Goal: Task Accomplishment & Management: Manage account settings

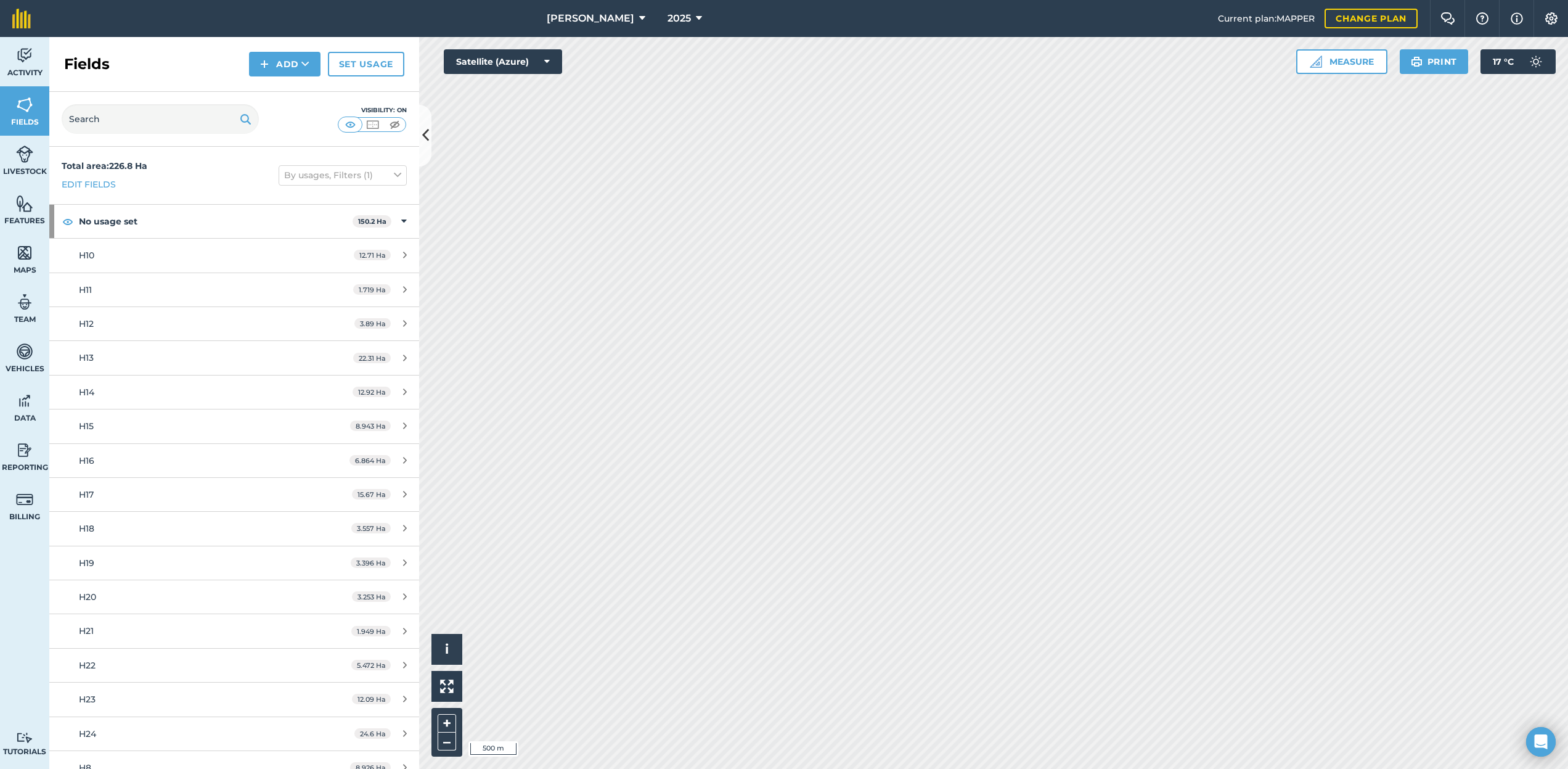
click at [639, 23] on icon at bounding box center [642, 19] width 6 height 15
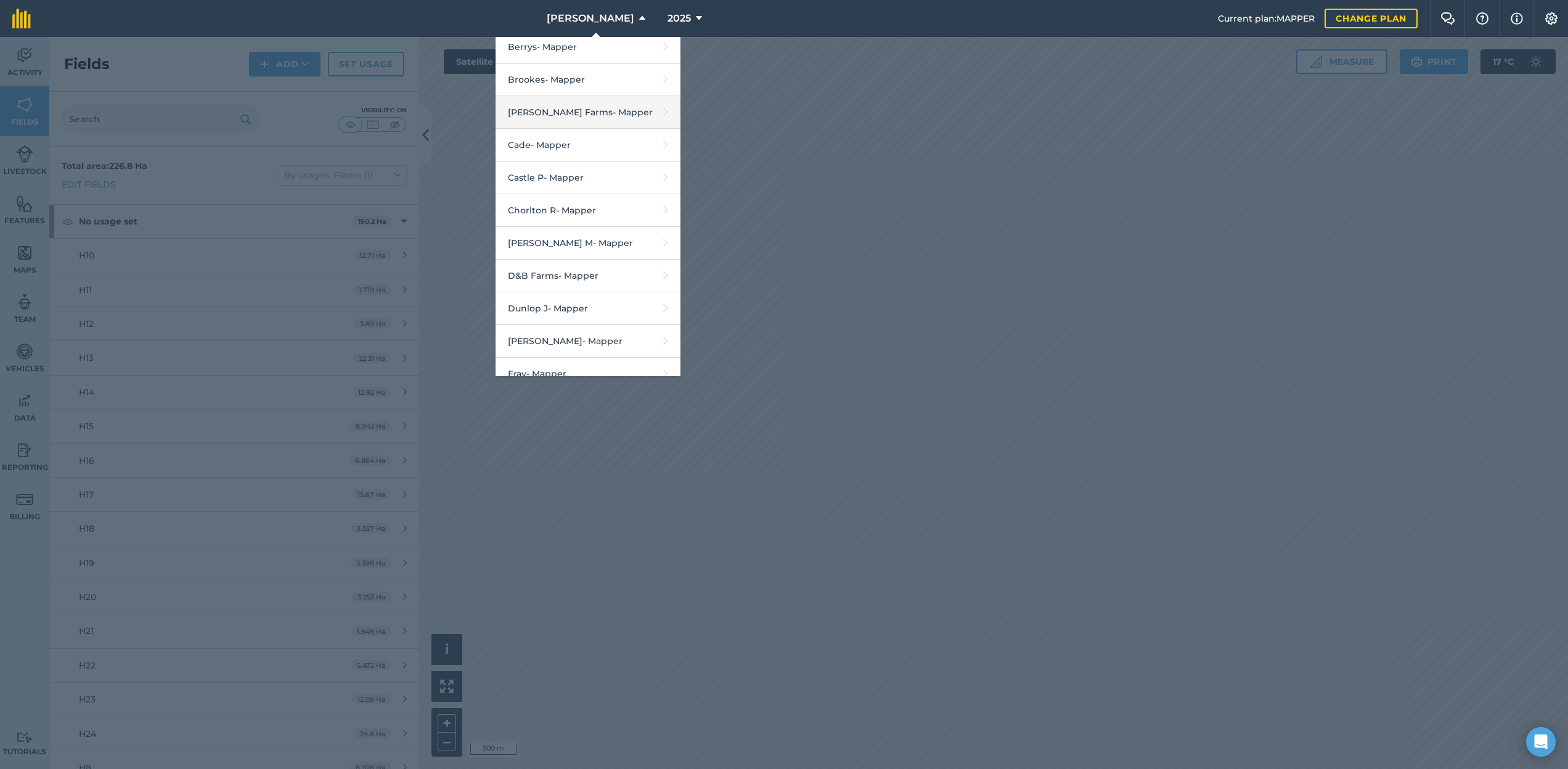
scroll to position [250, 0]
click at [583, 124] on link "Berrys - Mapper" at bounding box center [587, 132] width 185 height 32
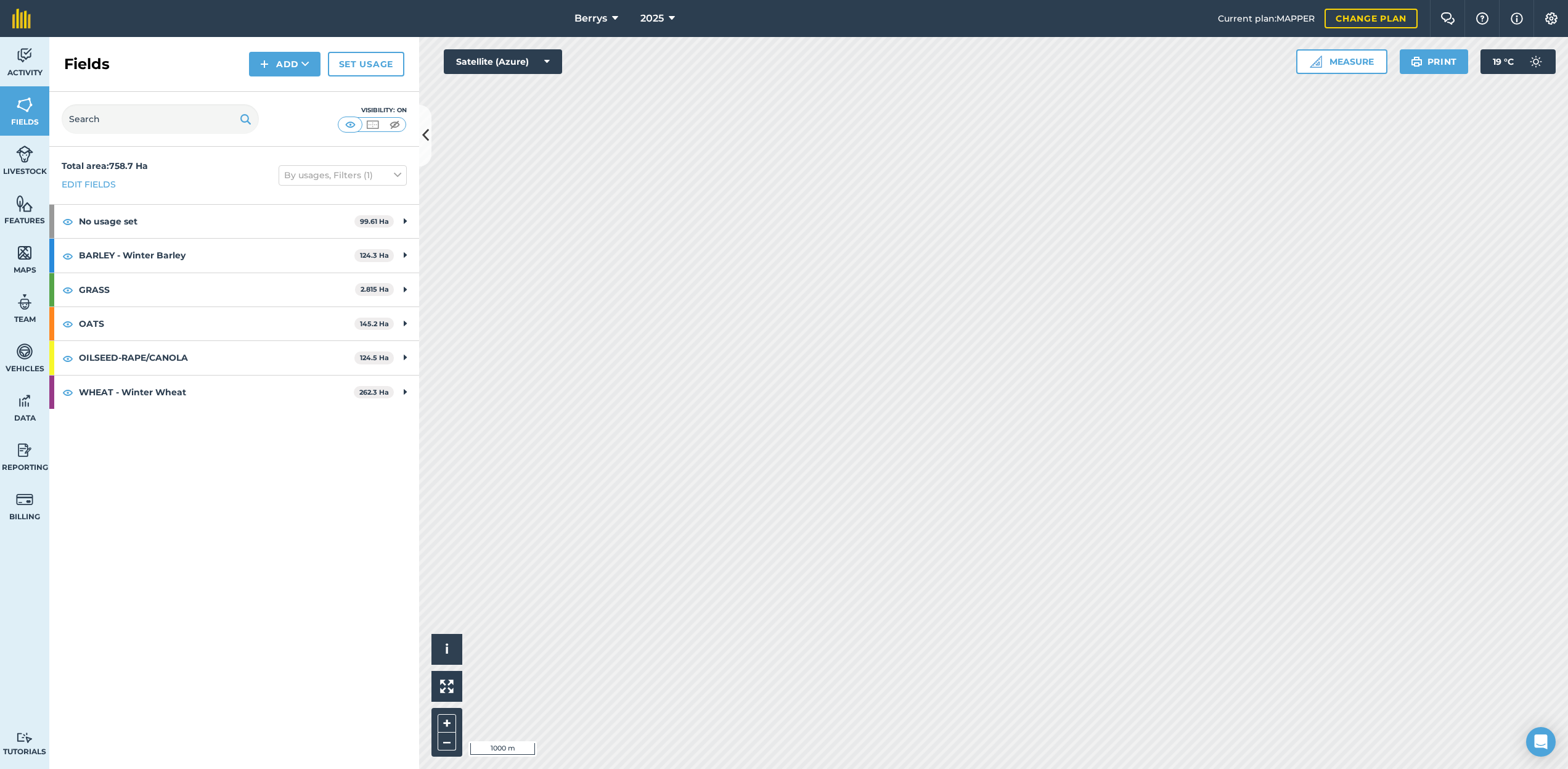
click at [603, 27] on button "Berrys" at bounding box center [596, 19] width 54 height 37
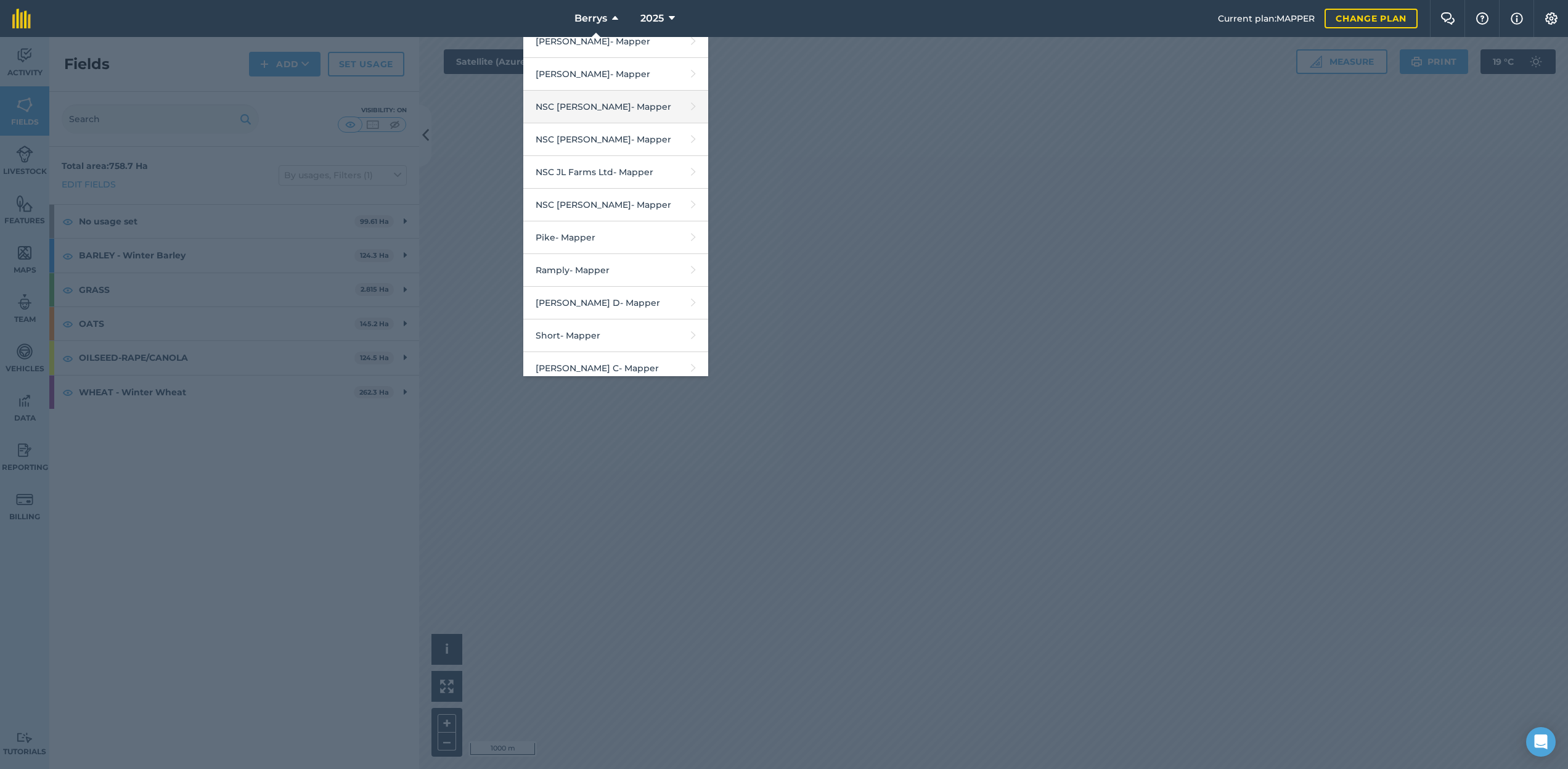
scroll to position [1506, 0]
click at [603, 89] on link "NSC Branton - Mapper" at bounding box center [615, 105] width 185 height 32
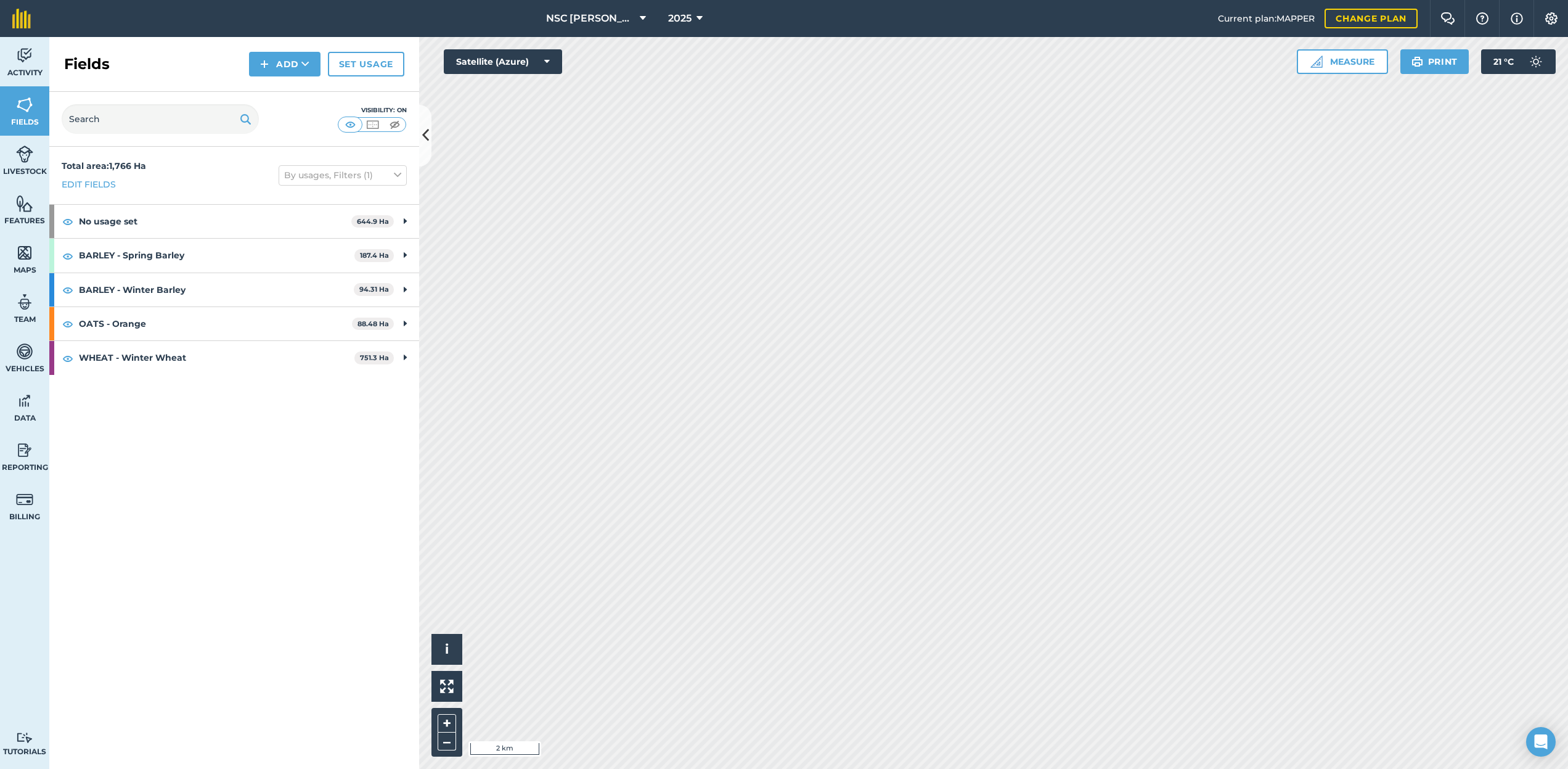
click at [351, 62] on link "Set usage" at bounding box center [366, 64] width 76 height 25
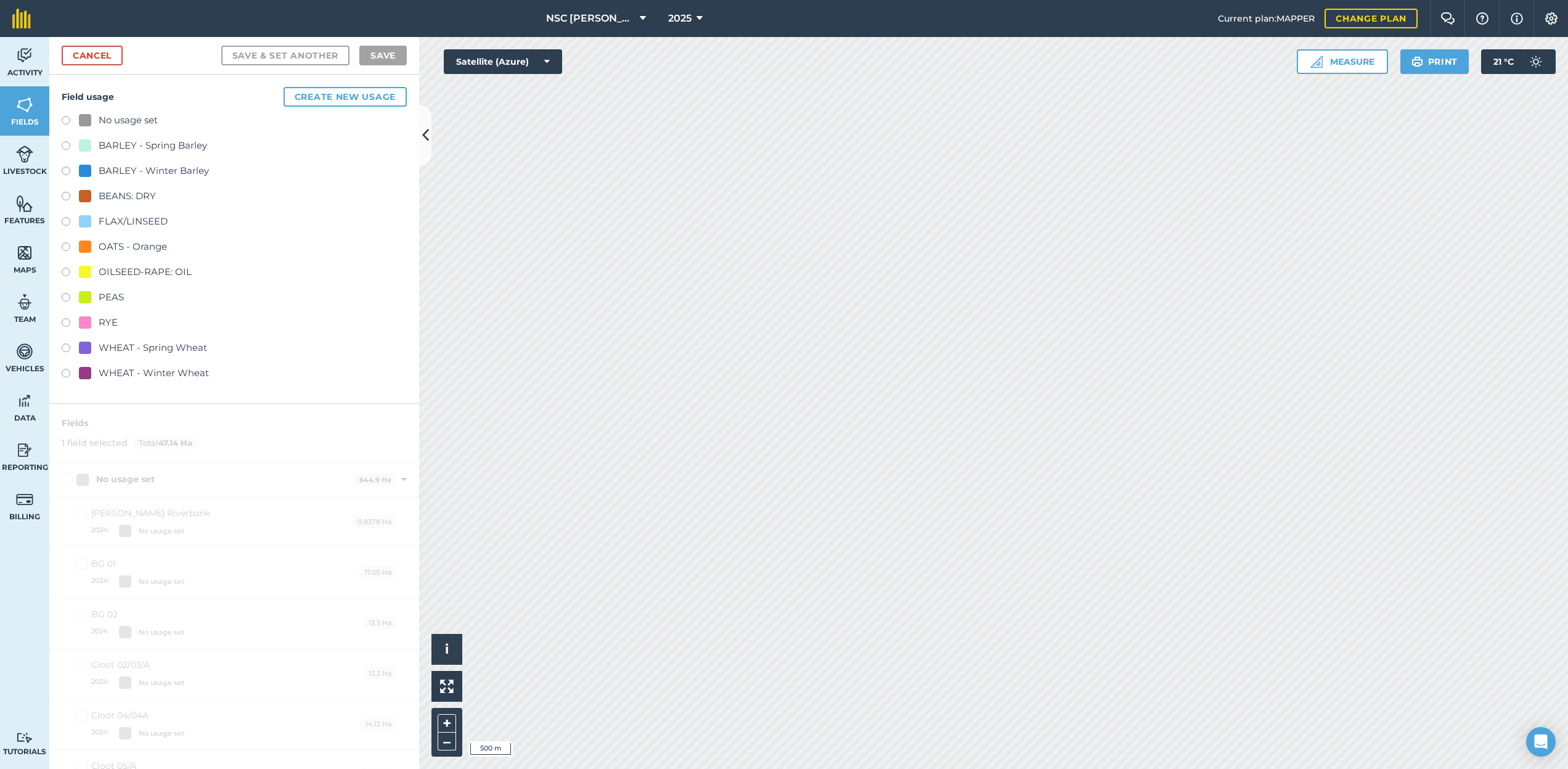
checkbox input "true"
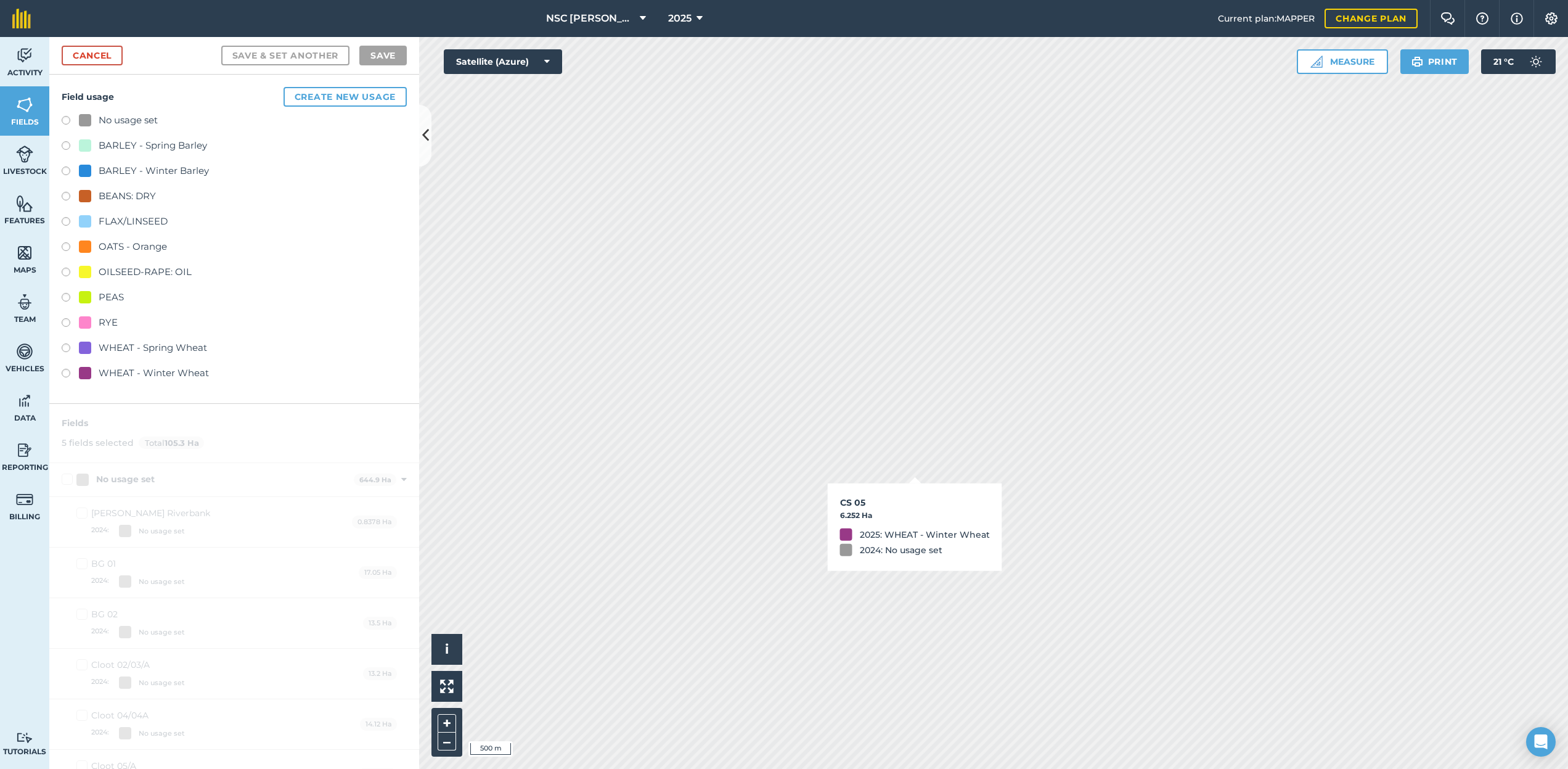
checkbox input "true"
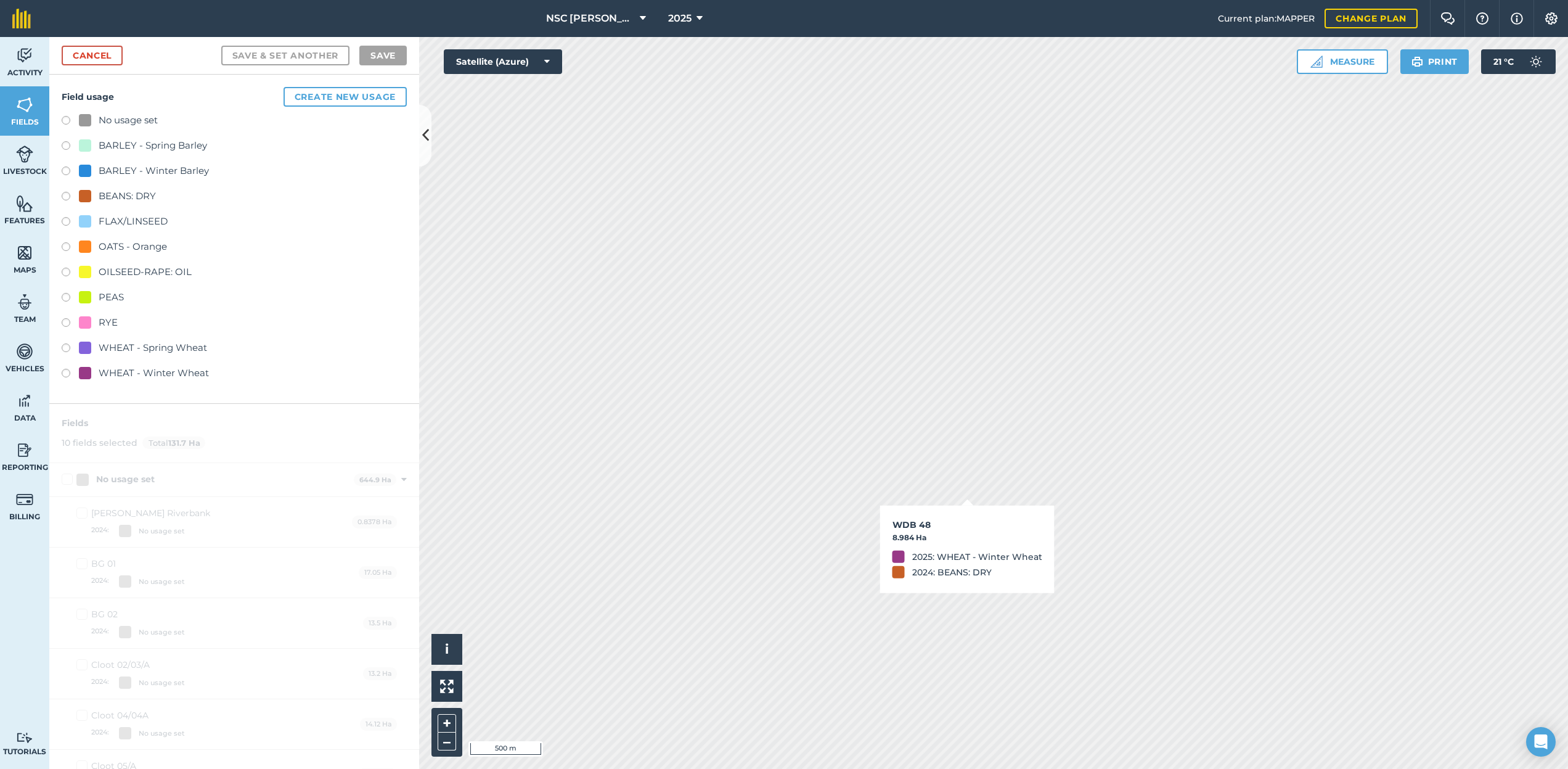
checkbox input "true"
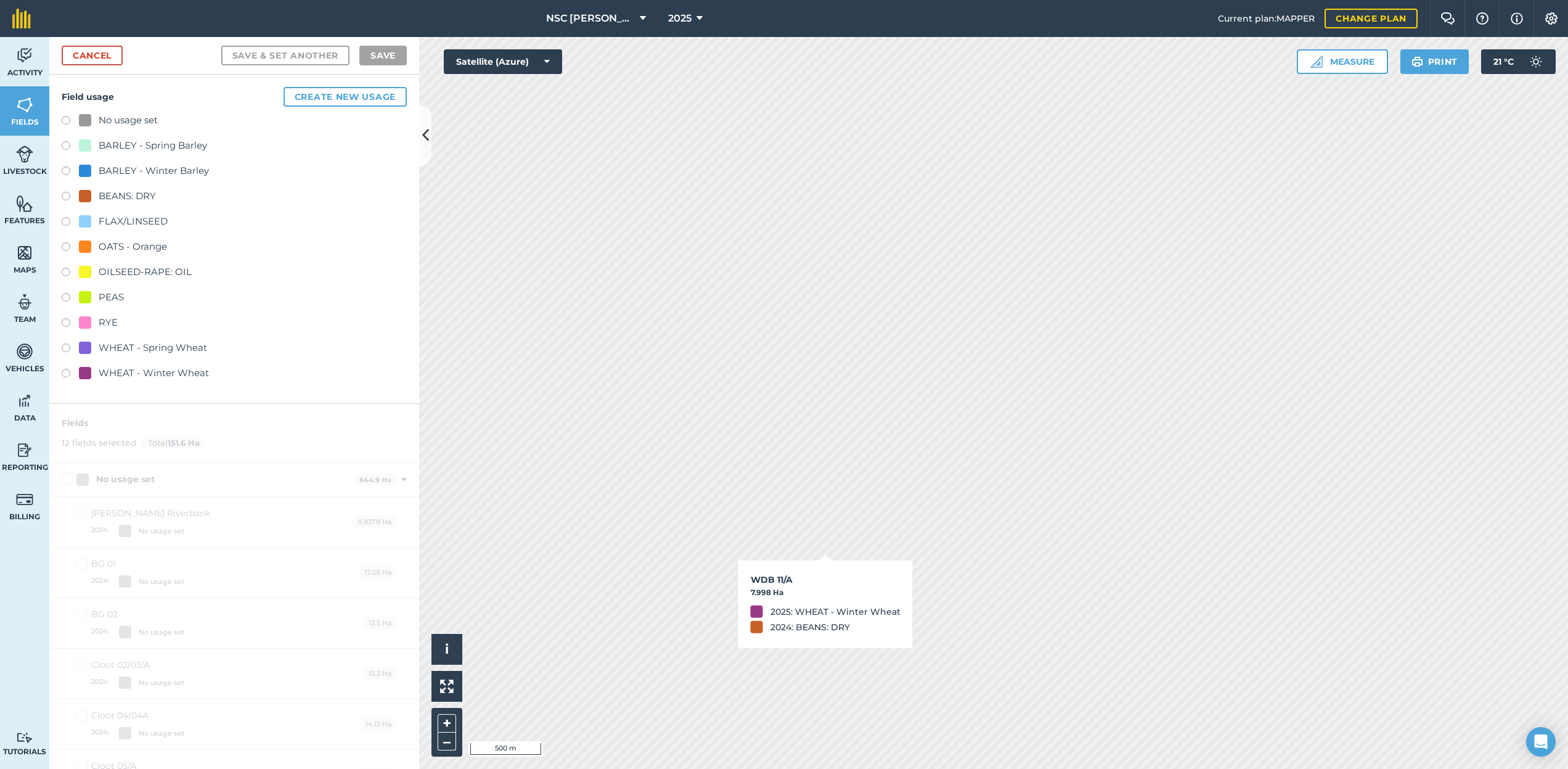
checkbox input "true"
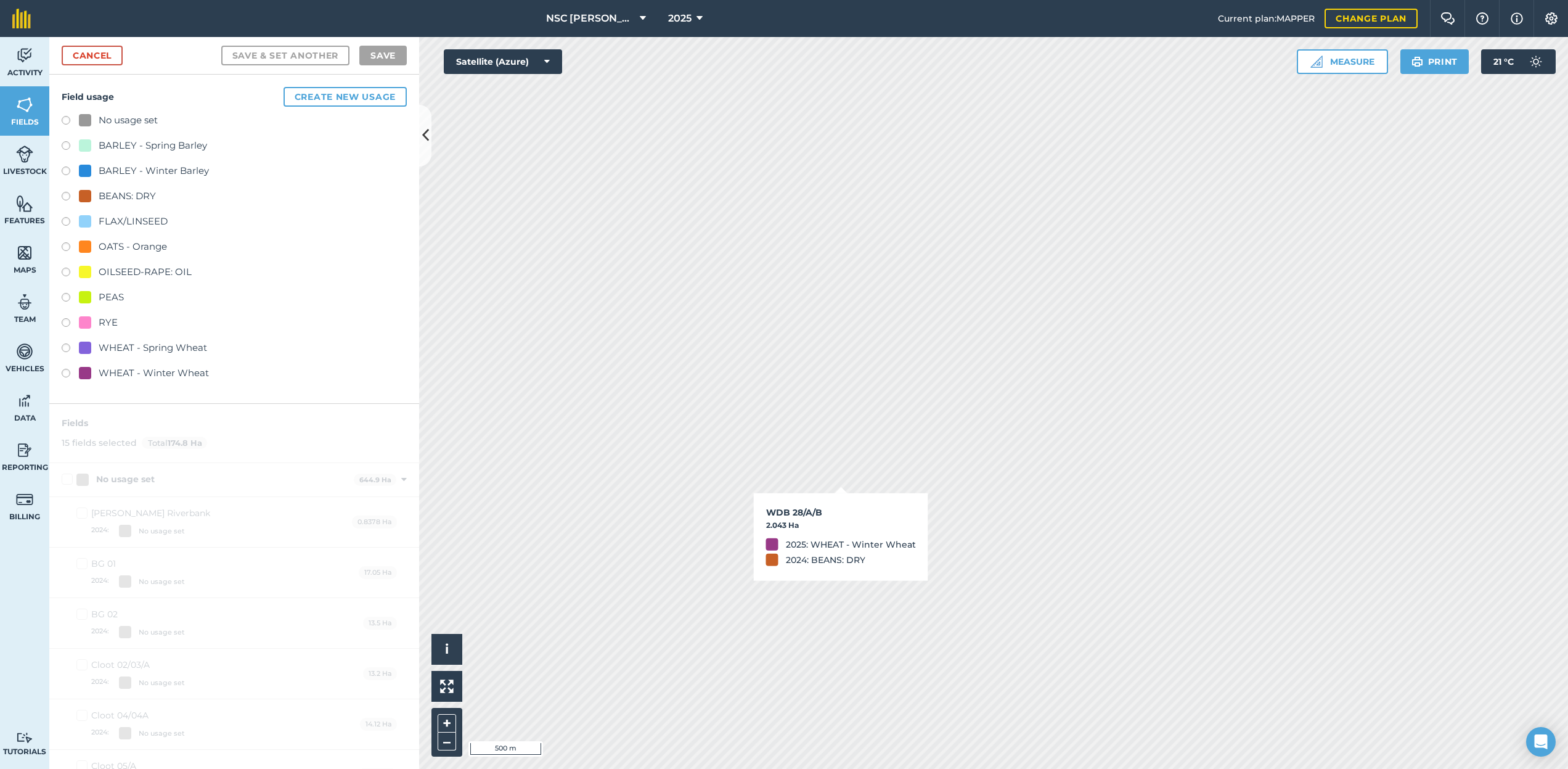
checkbox input "true"
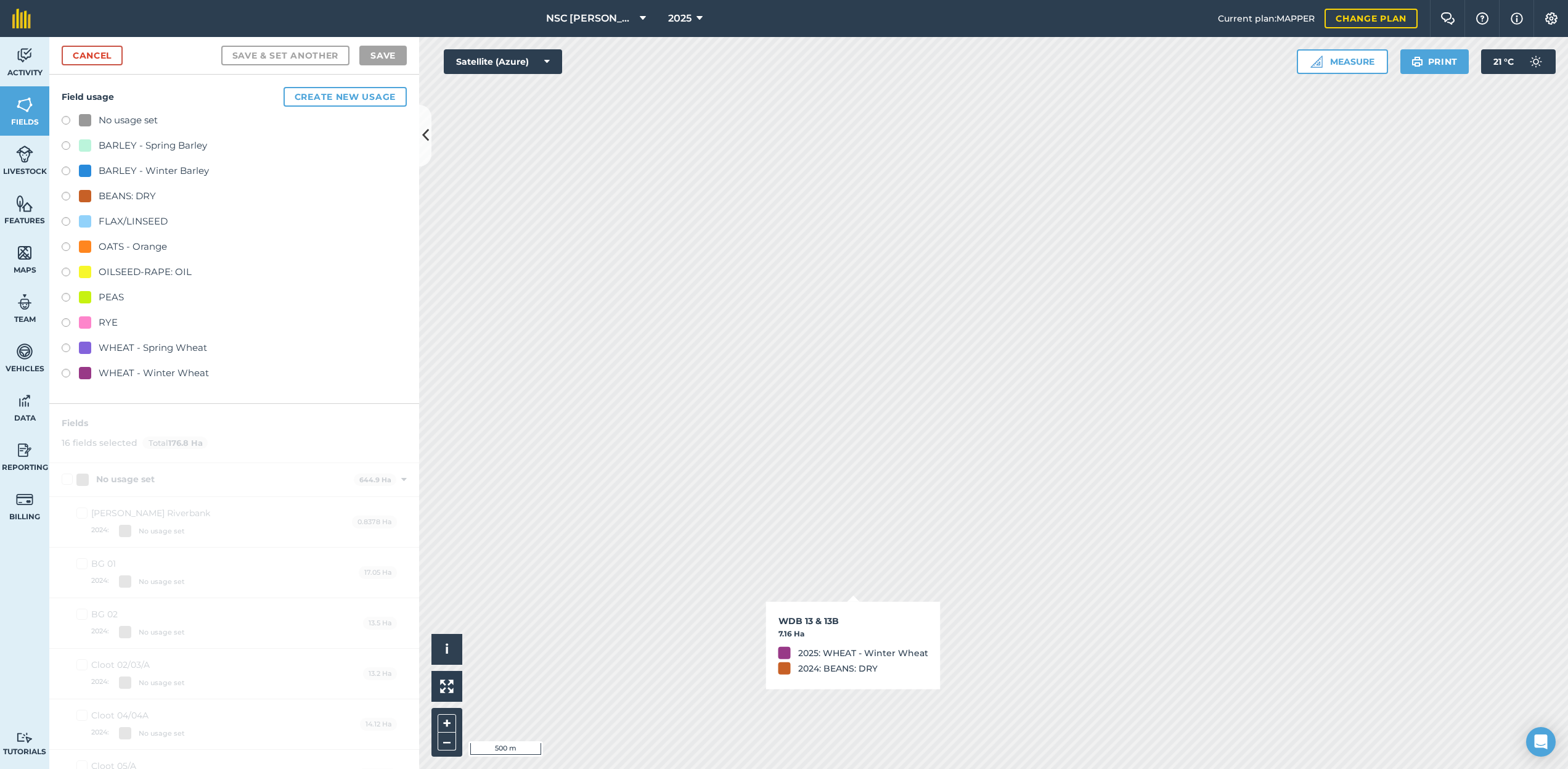
checkbox input "true"
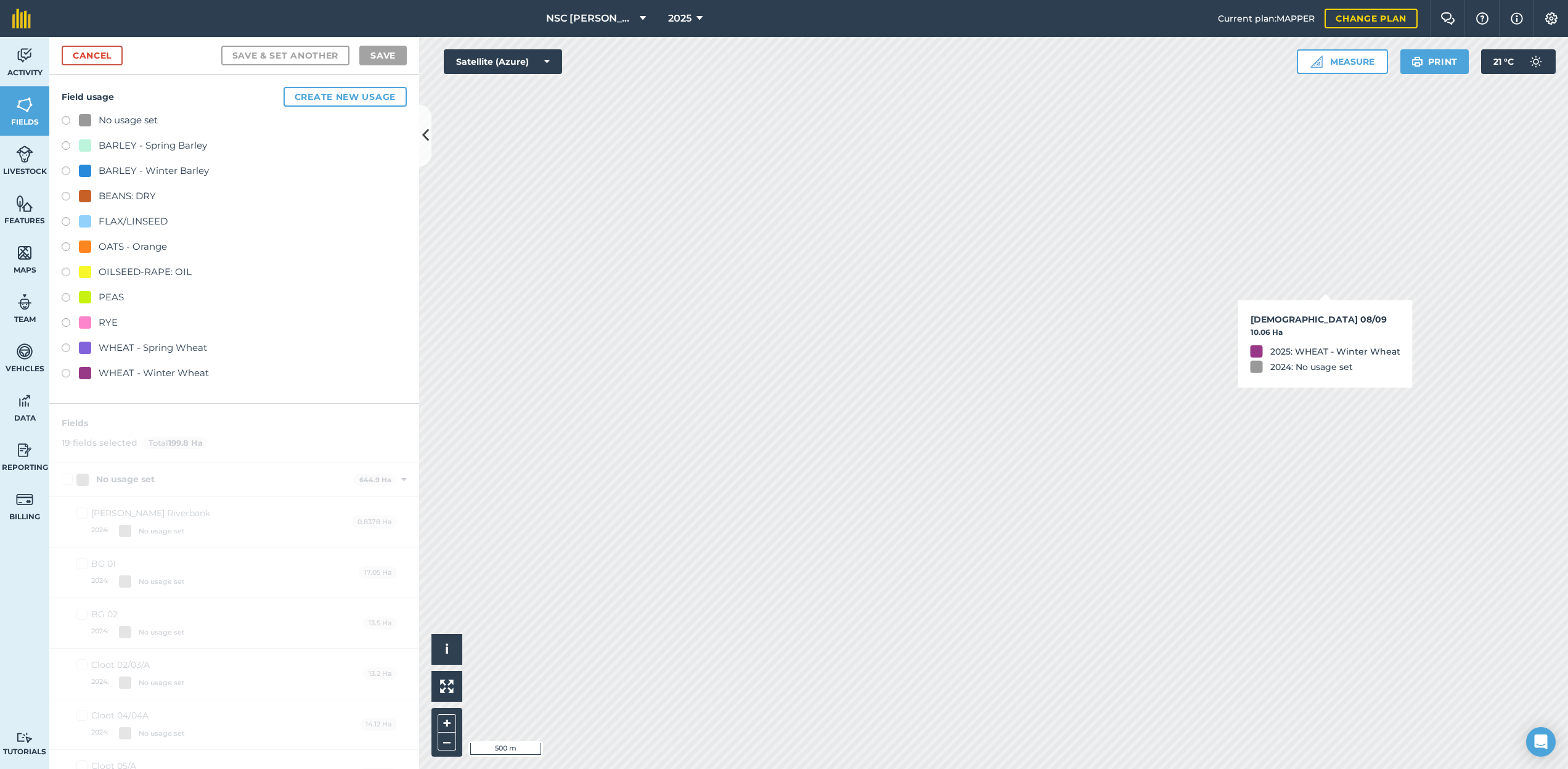
checkbox input "true"
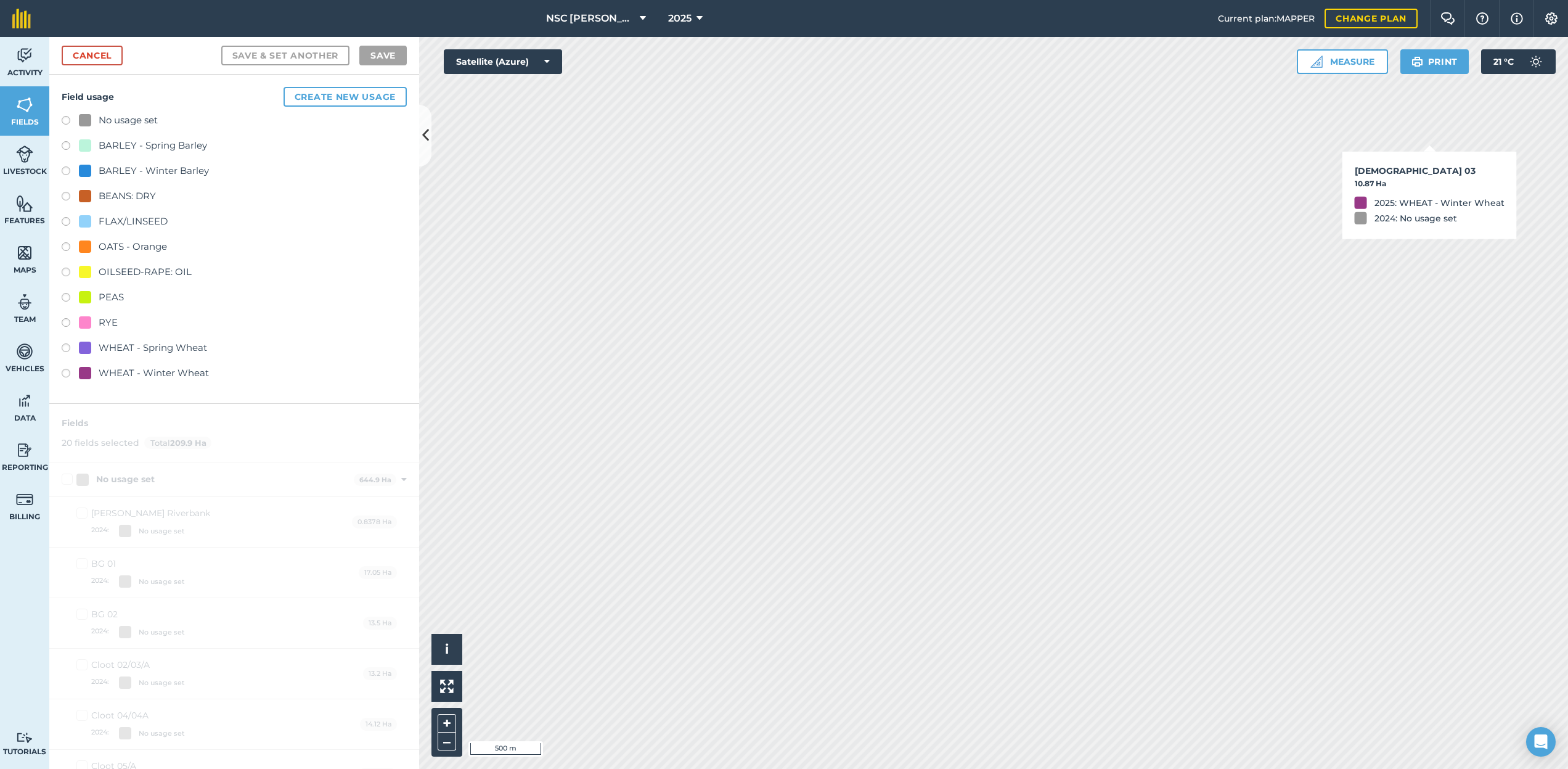
checkbox input "true"
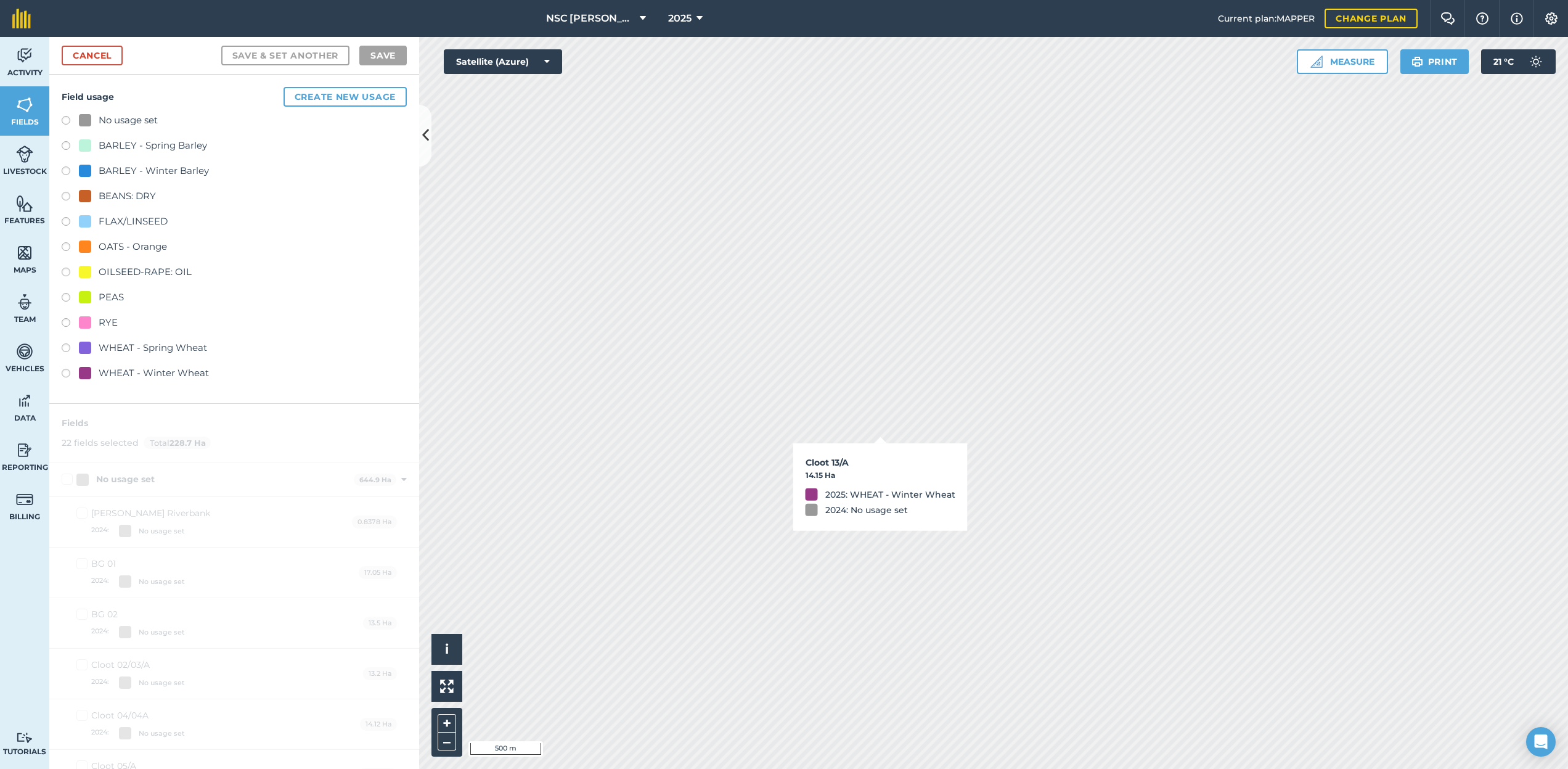
checkbox input "true"
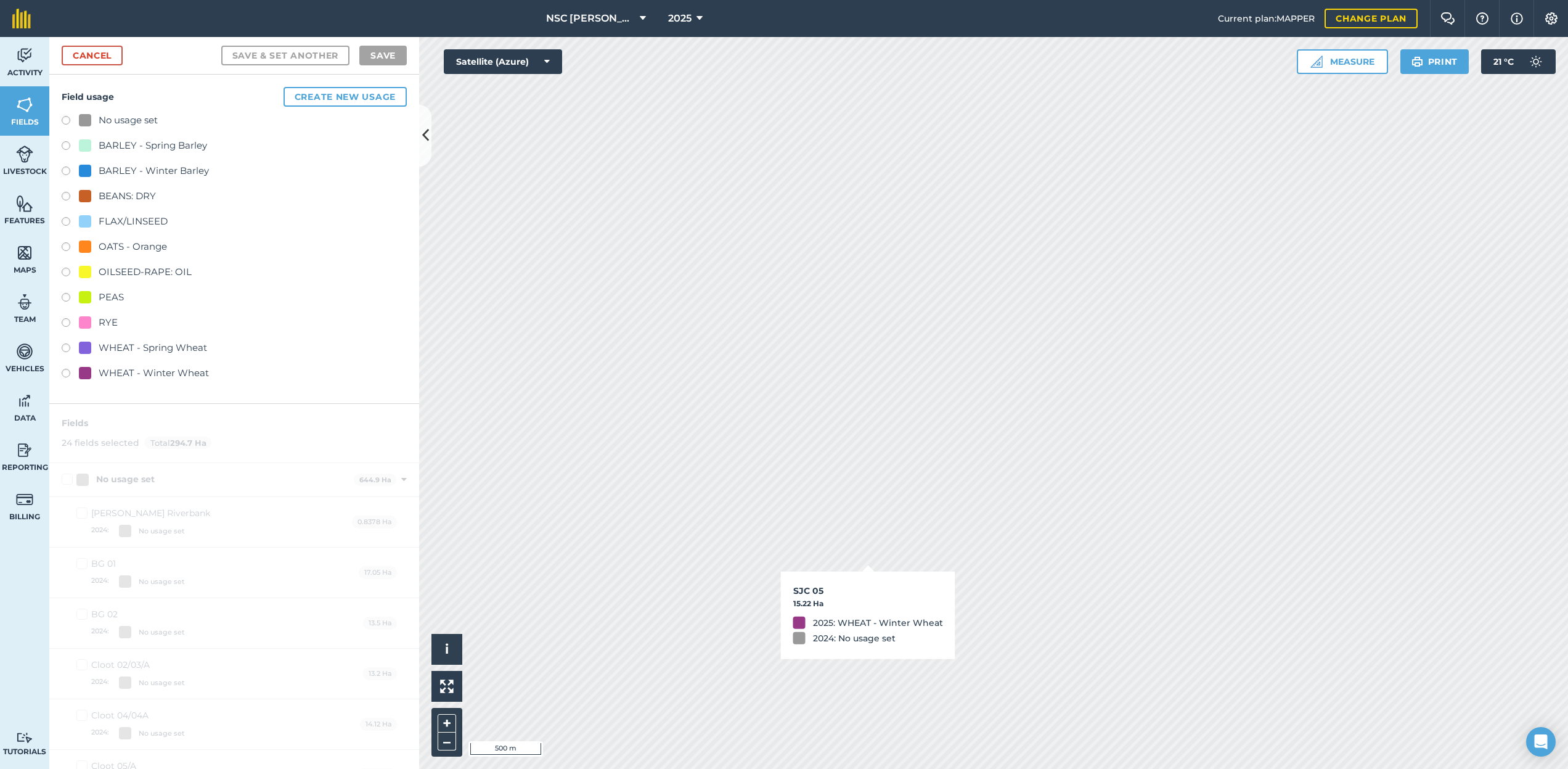
checkbox input "true"
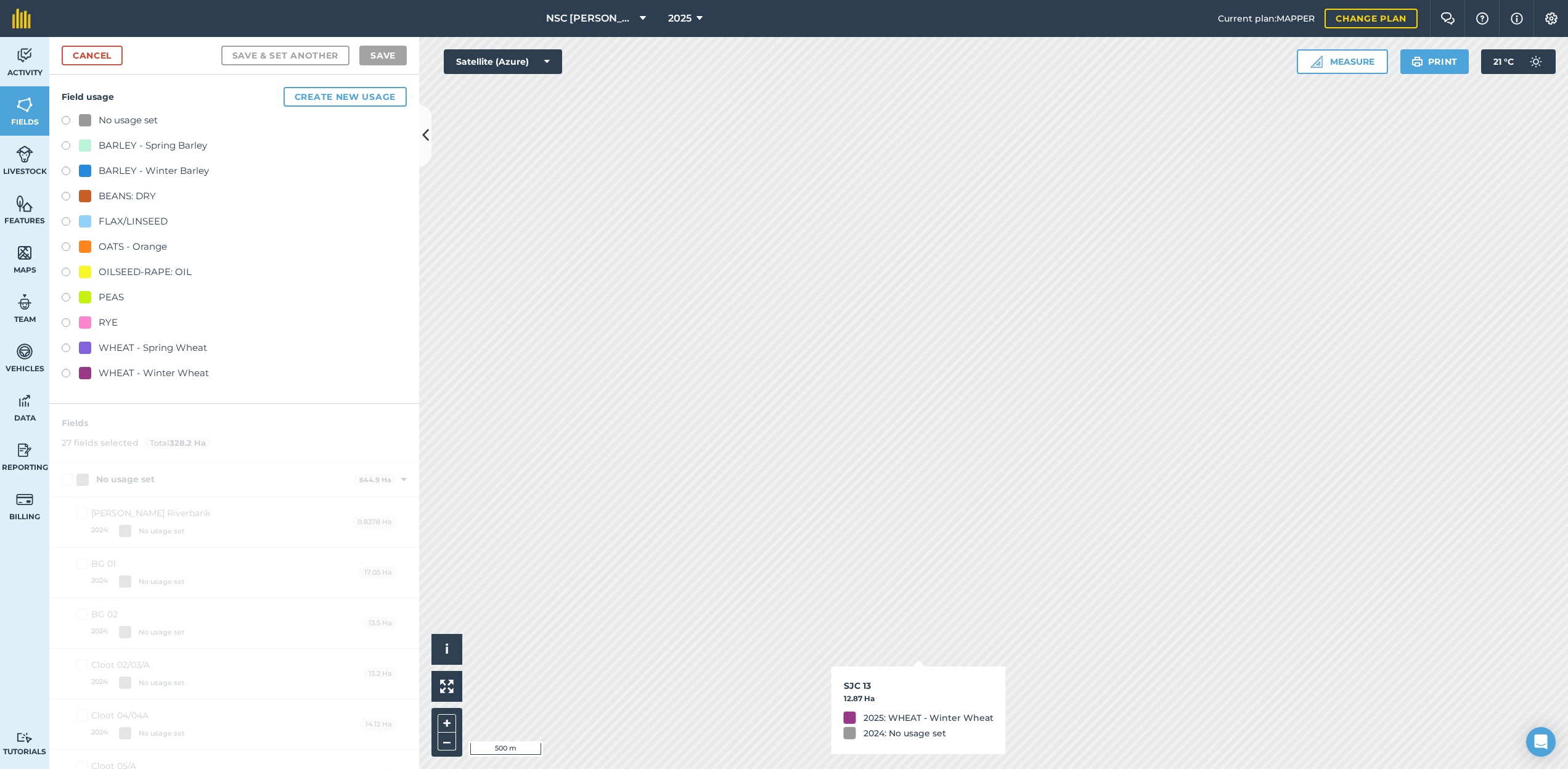
checkbox input "true"
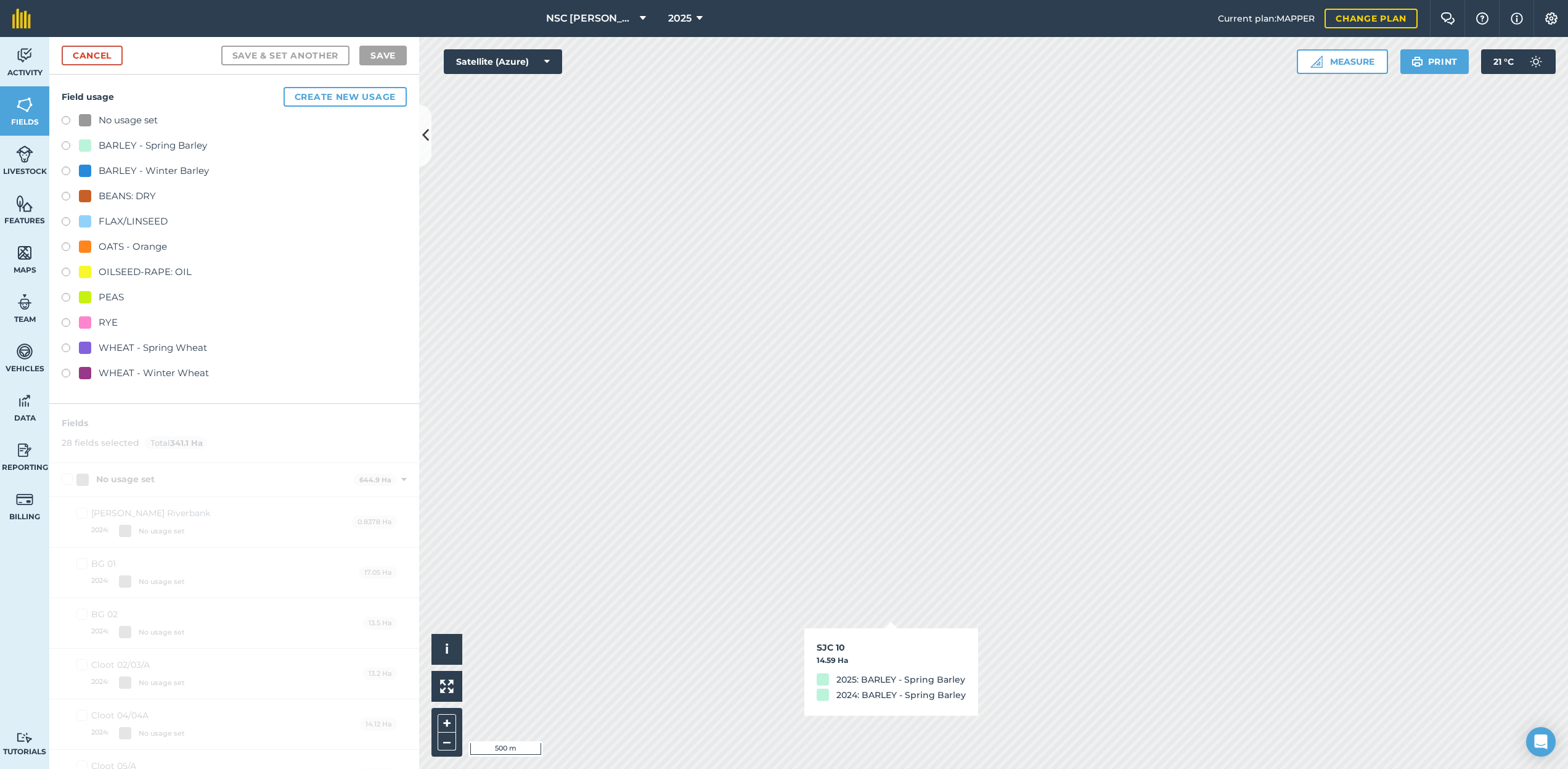
checkbox input "true"
click at [87, 54] on link "Cancel" at bounding box center [92, 56] width 61 height 20
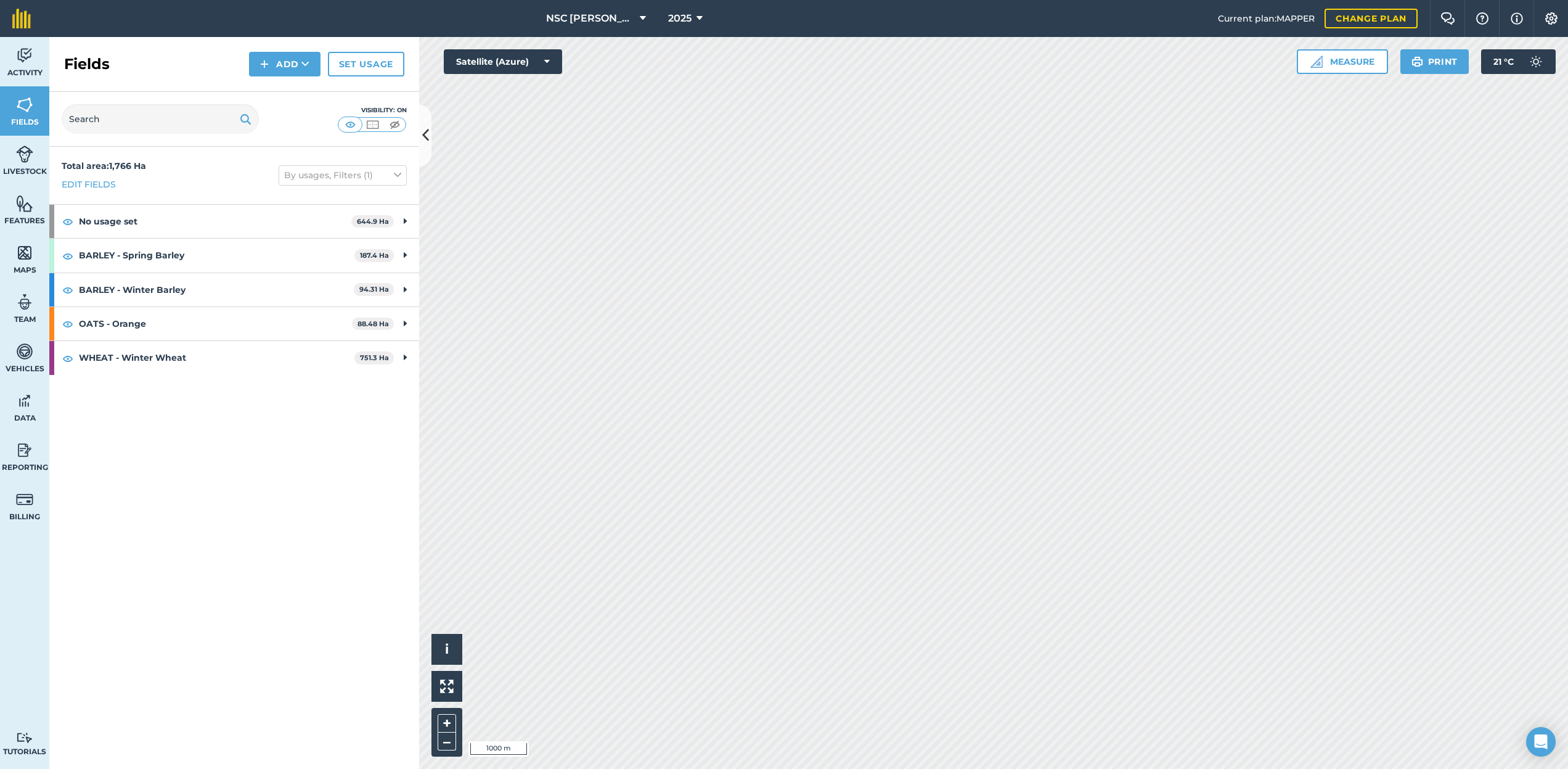
click at [620, 16] on span "NSC [PERSON_NAME]" at bounding box center [591, 19] width 89 height 15
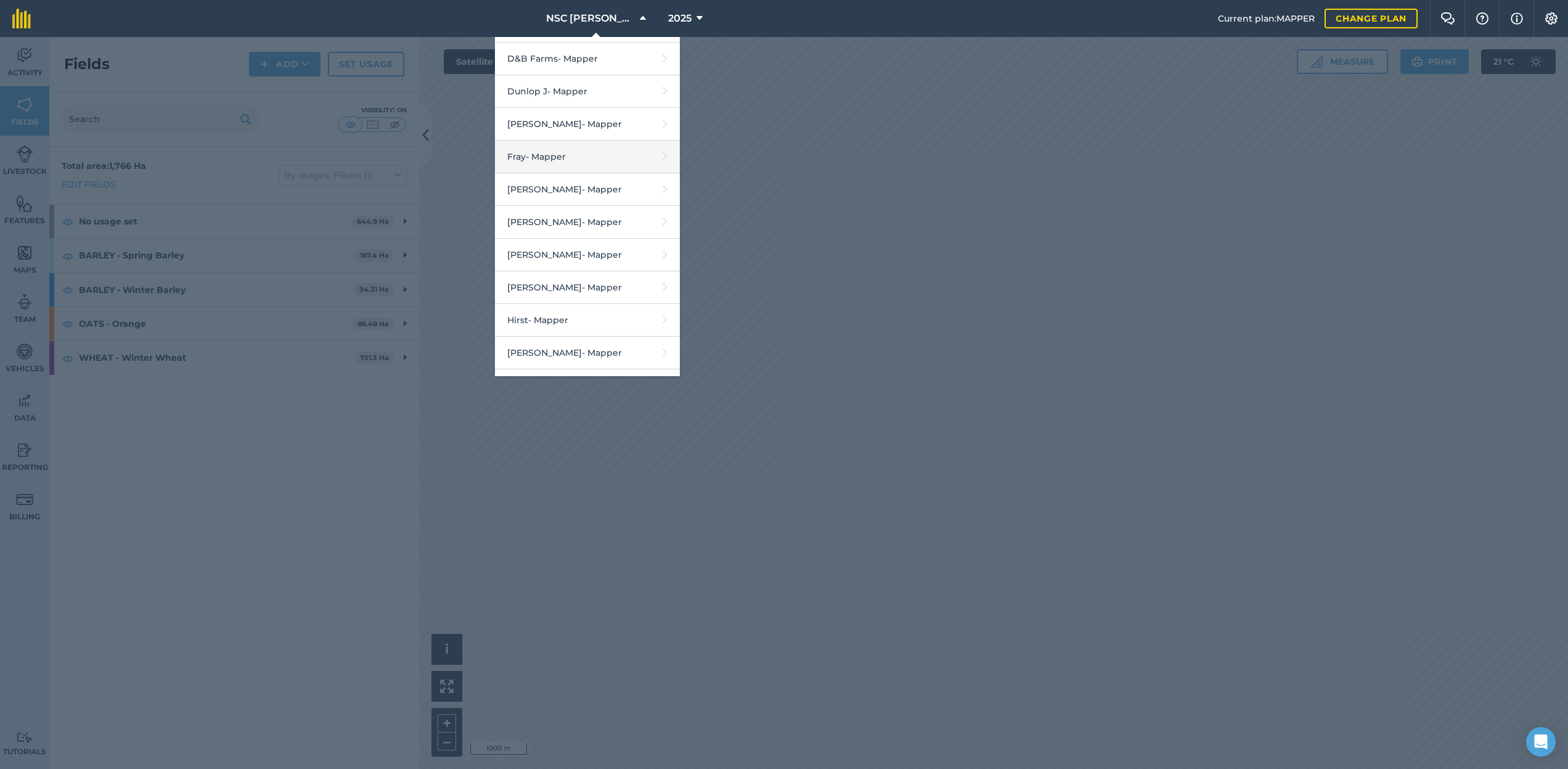
scroll to position [550, 0]
click at [602, 167] on link "Fray - Mapper" at bounding box center [587, 159] width 185 height 32
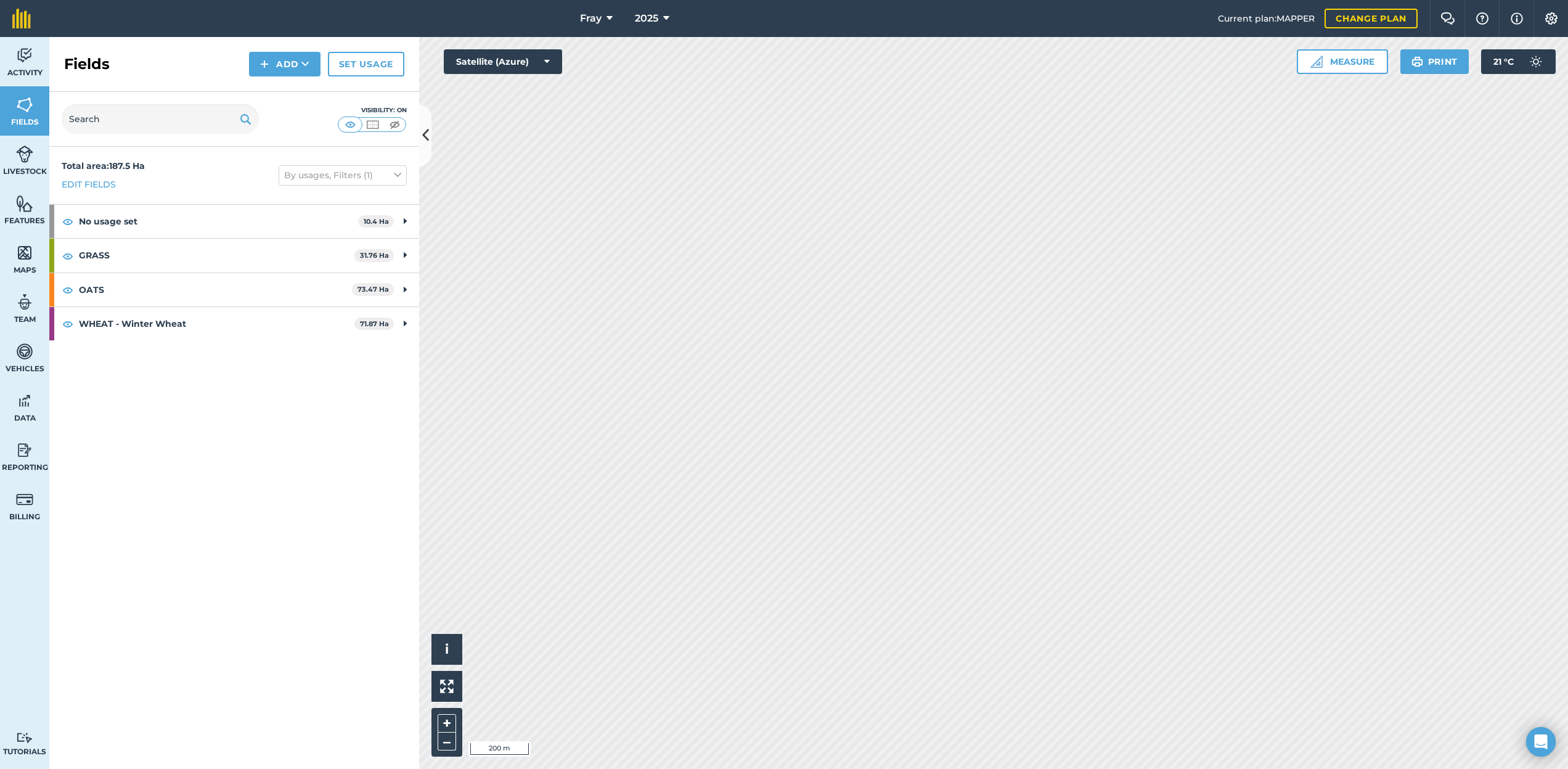
click at [597, 17] on span "Fray" at bounding box center [591, 19] width 22 height 15
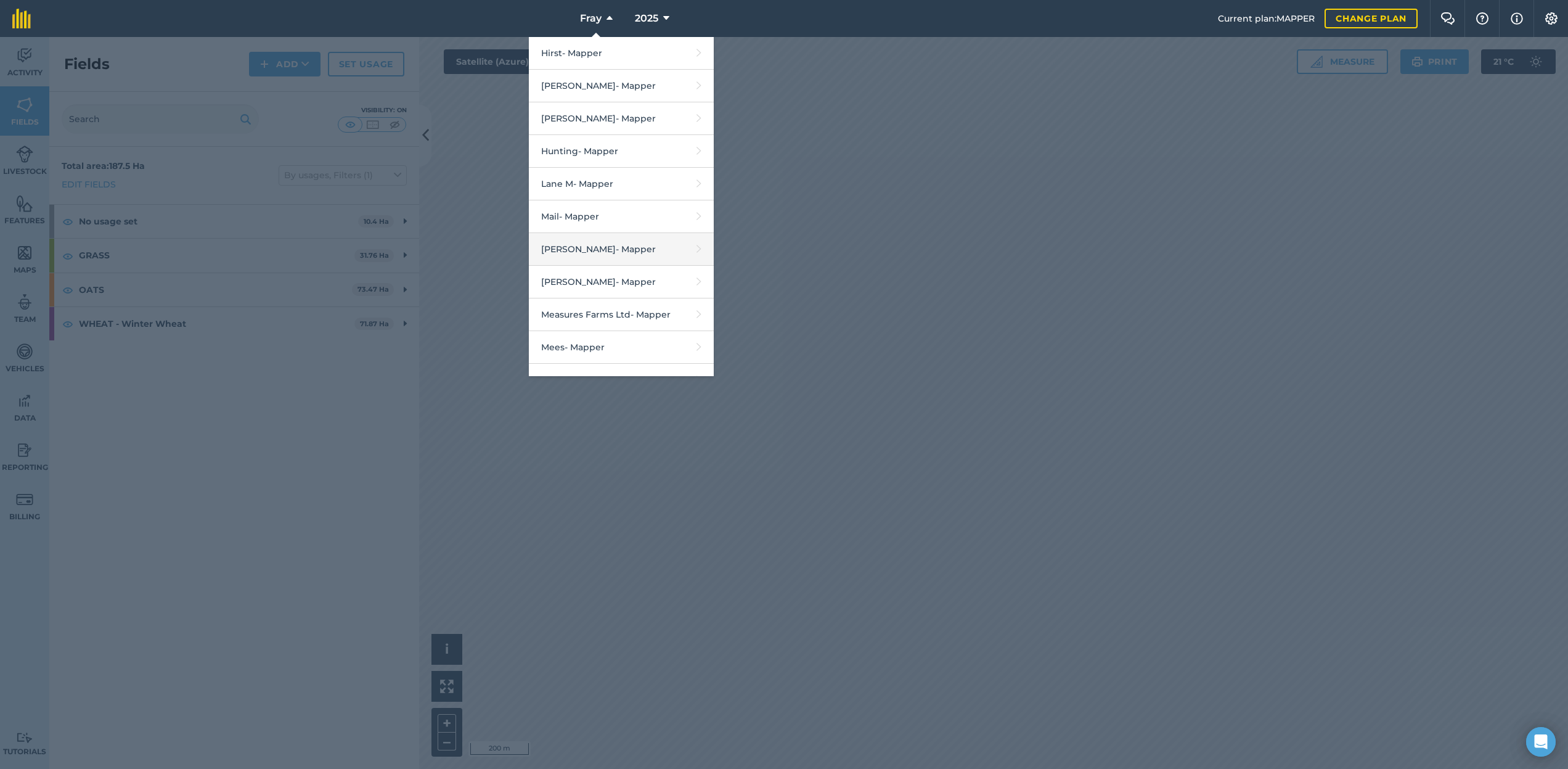
scroll to position [820, 0]
click at [613, 79] on link "[PERSON_NAME] - Mapper" at bounding box center [621, 85] width 185 height 32
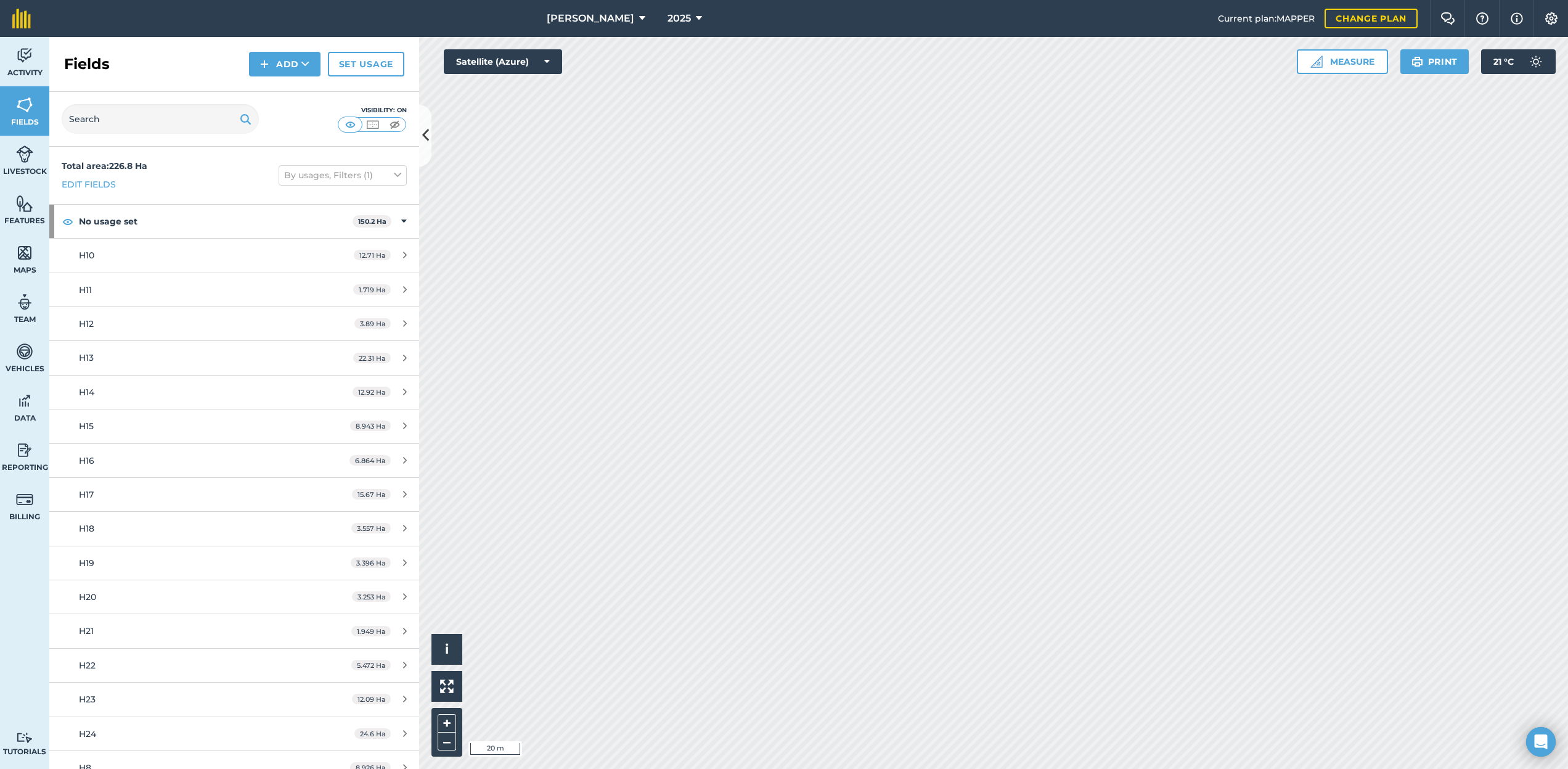
click at [595, 8] on button "[PERSON_NAME]" at bounding box center [596, 19] width 109 height 37
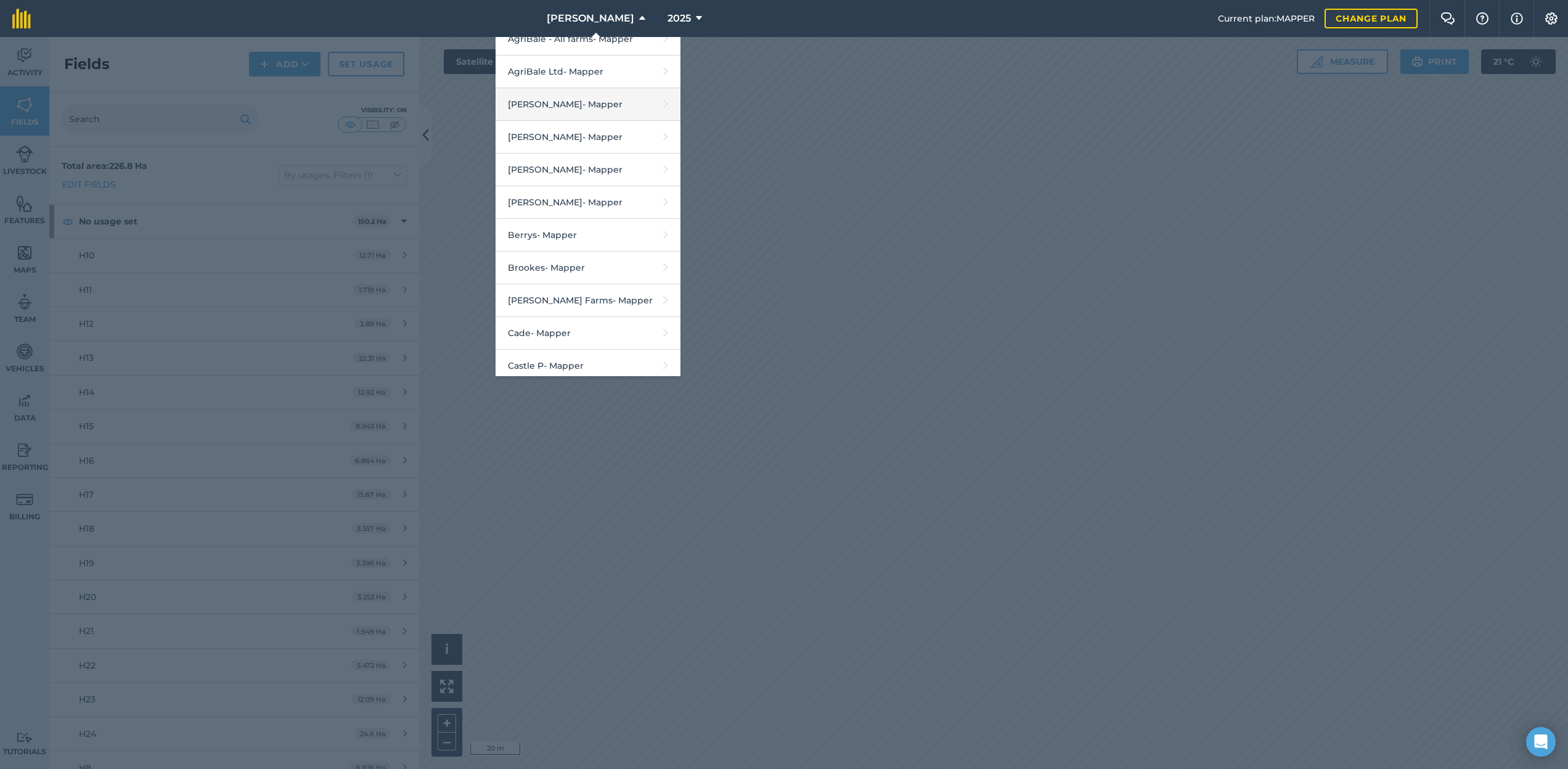
scroll to position [185, 0]
click at [614, 195] on link "Berrys - Mapper" at bounding box center [587, 197] width 185 height 32
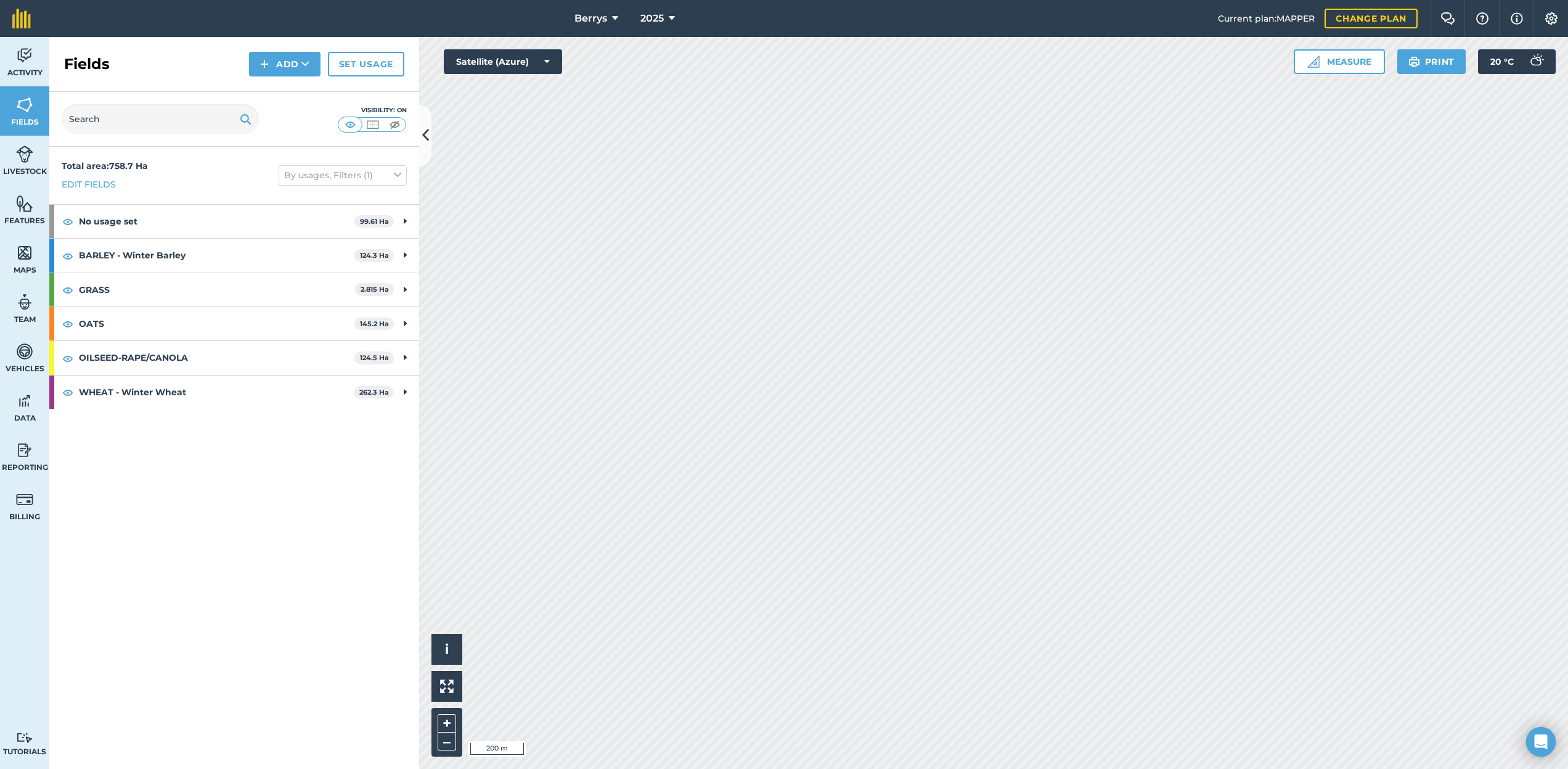
click at [592, 12] on span "Berrys" at bounding box center [590, 19] width 32 height 15
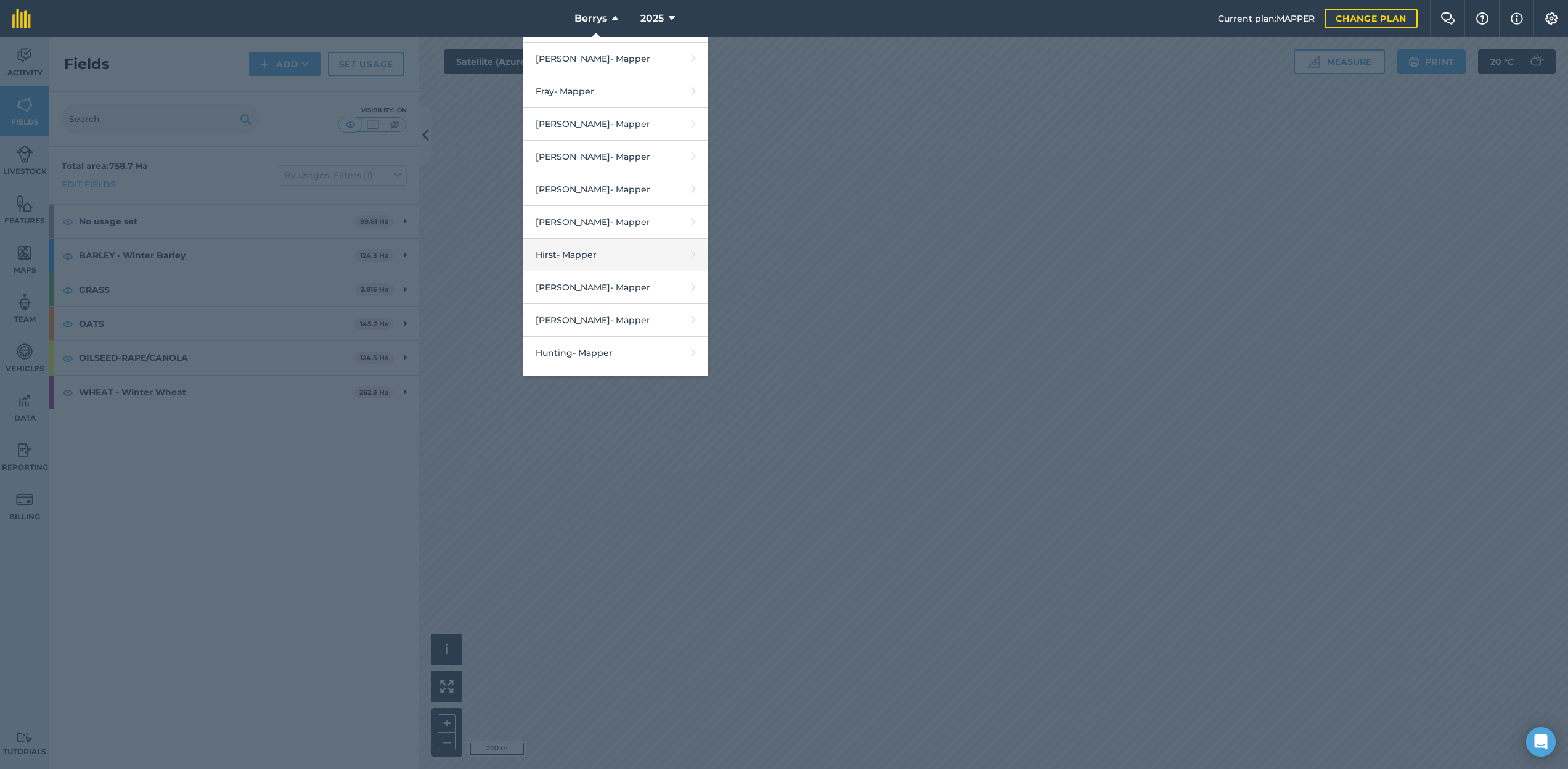
scroll to position [621, 0]
click at [598, 285] on link "[PERSON_NAME] - Mapper" at bounding box center [615, 283] width 185 height 32
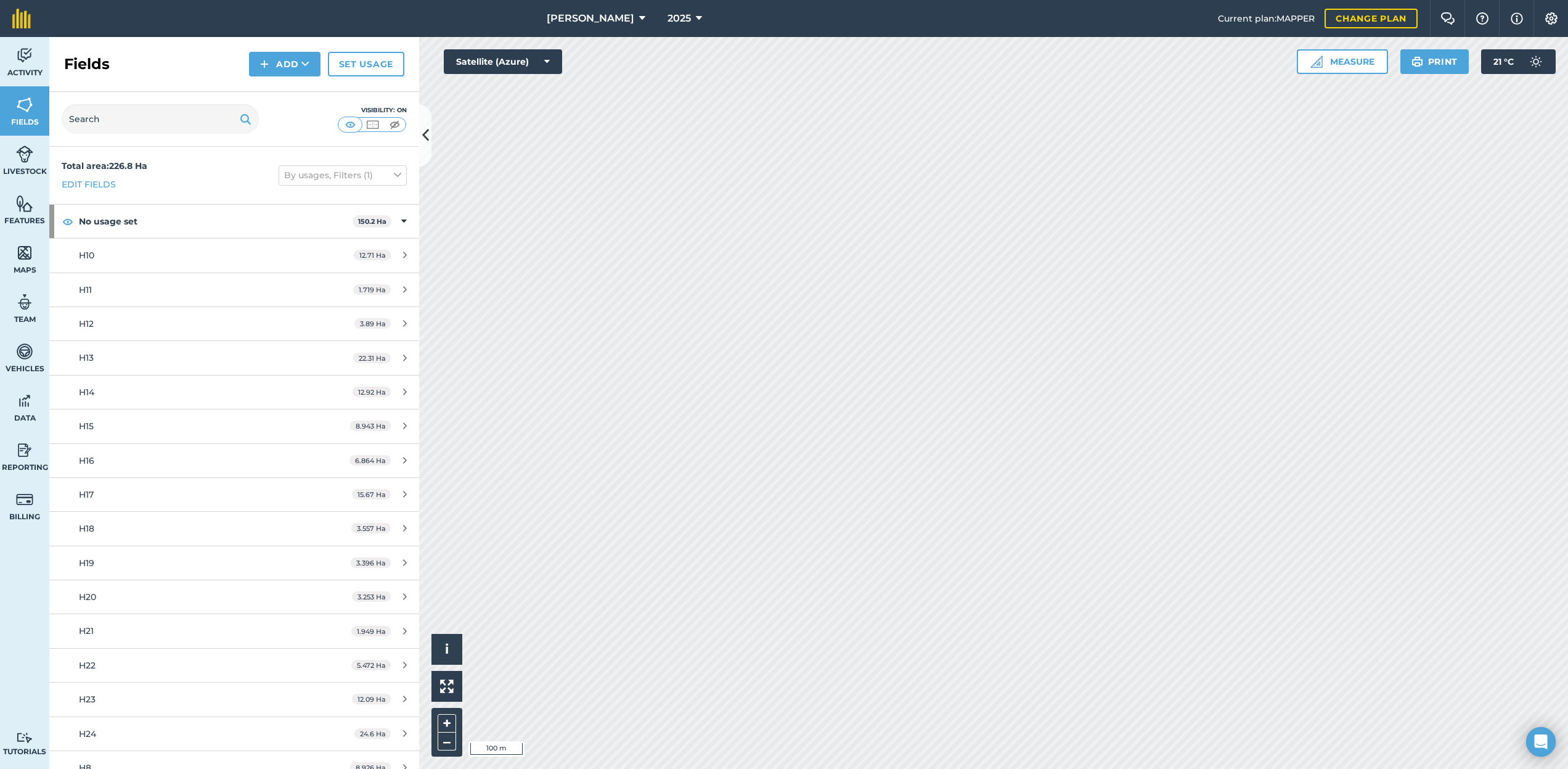
click at [589, 22] on span "[PERSON_NAME]" at bounding box center [591, 19] width 87 height 15
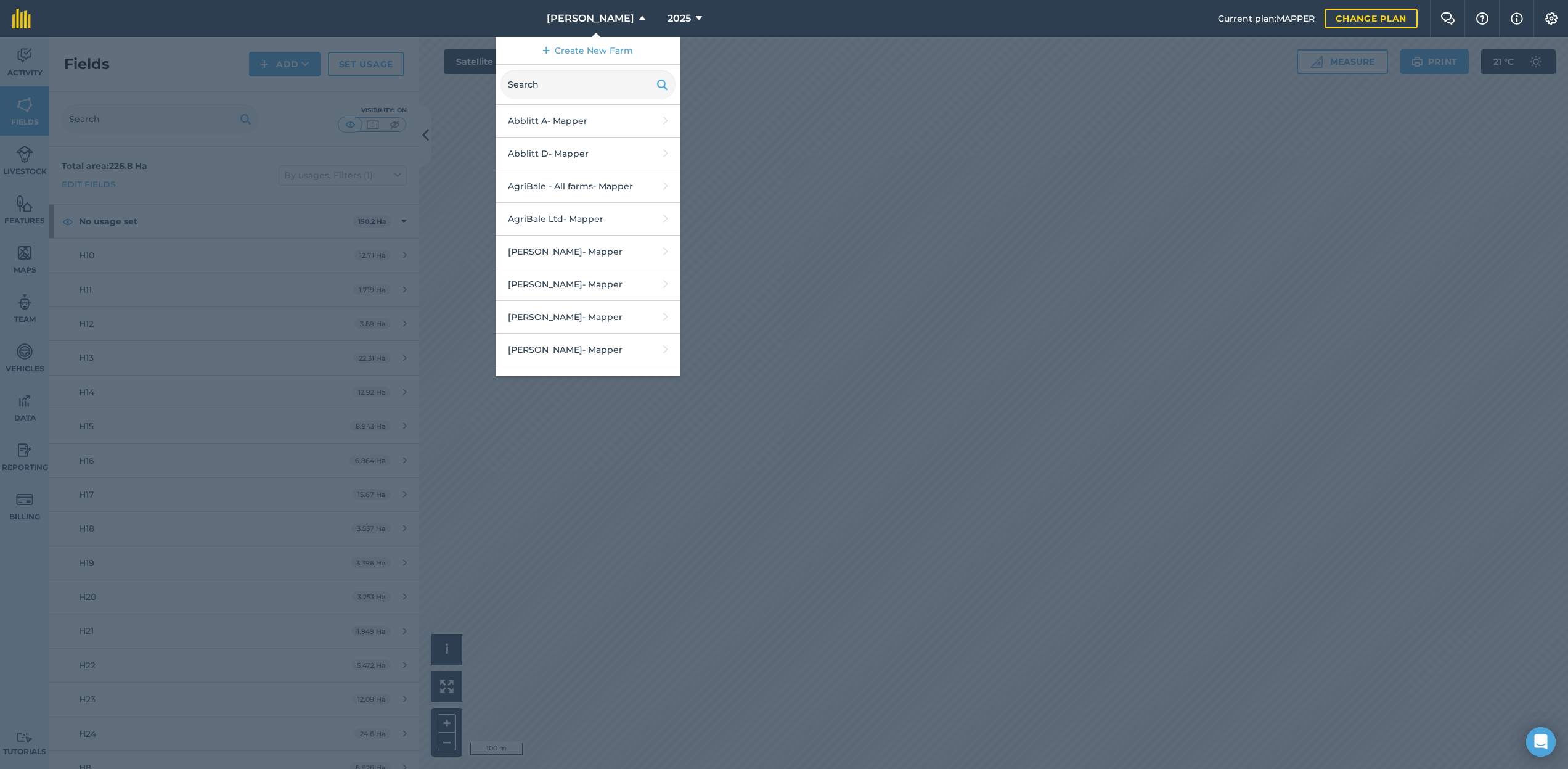
drag, startPoint x: 600, startPoint y: 22, endPoint x: 548, endPoint y: 34, distance: 53.4
click at [600, 22] on span "[PERSON_NAME]" at bounding box center [591, 19] width 87 height 15
